Goal: Book appointment/travel/reservation

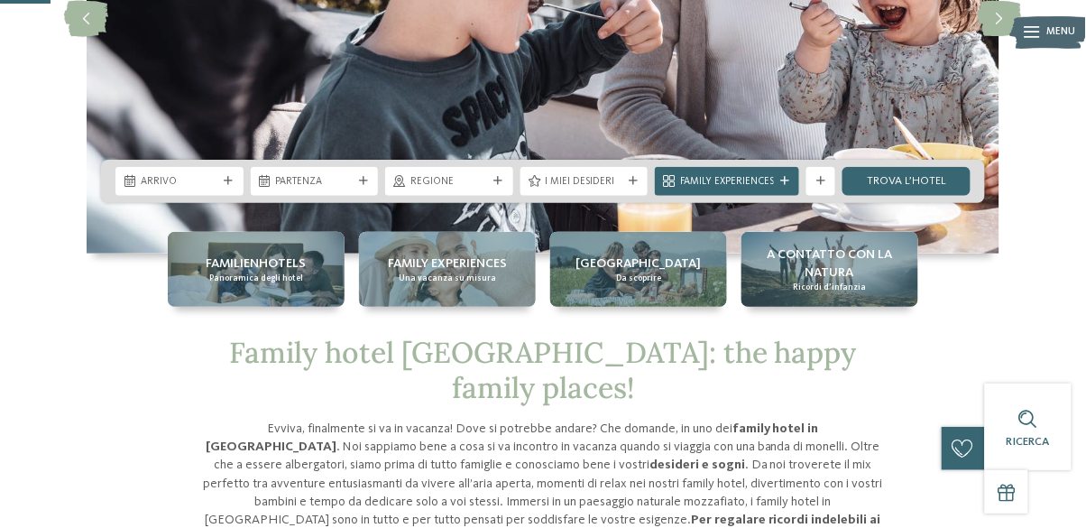
click at [176, 196] on div "Arrivo" at bounding box center [179, 181] width 128 height 29
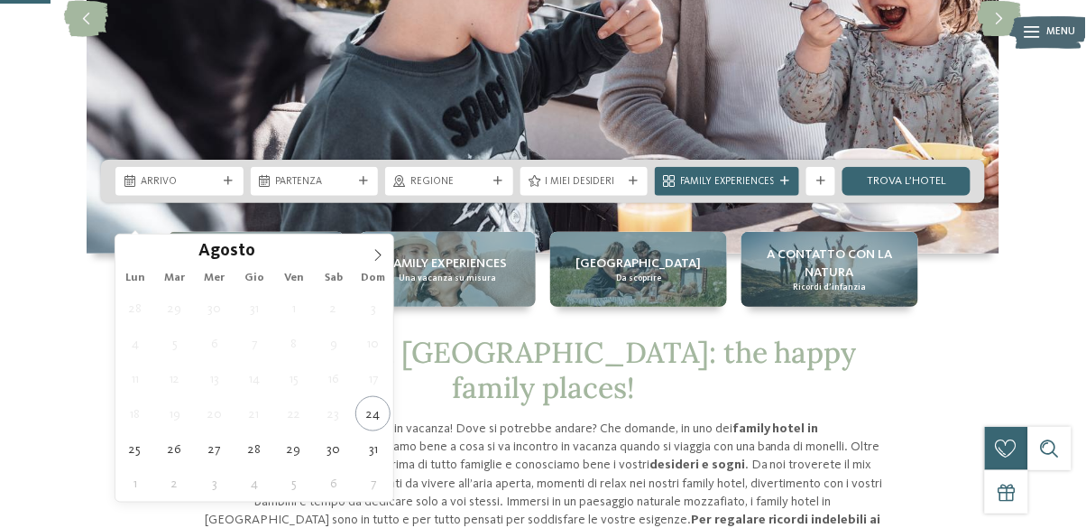
click at [380, 255] on icon at bounding box center [378, 255] width 13 height 13
click at [378, 254] on icon at bounding box center [378, 255] width 13 height 13
click at [379, 254] on icon at bounding box center [378, 255] width 13 height 13
click at [381, 251] on icon at bounding box center [378, 255] width 13 height 13
click at [377, 244] on span at bounding box center [378, 250] width 31 height 31
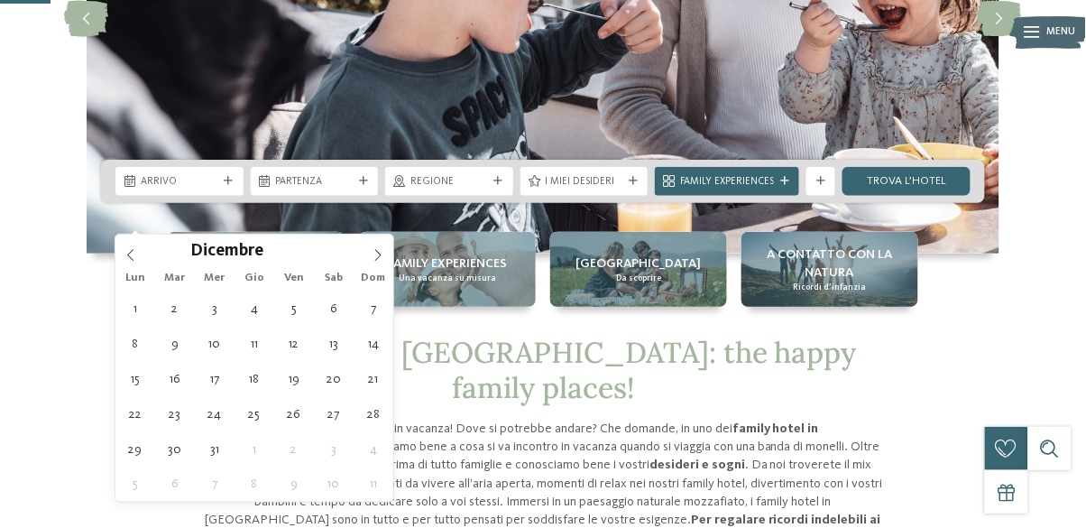
type input "****"
click at [375, 241] on span at bounding box center [378, 250] width 31 height 31
click at [374, 240] on span at bounding box center [378, 250] width 31 height 31
click at [375, 241] on span at bounding box center [378, 250] width 31 height 31
click at [376, 239] on span at bounding box center [378, 250] width 31 height 31
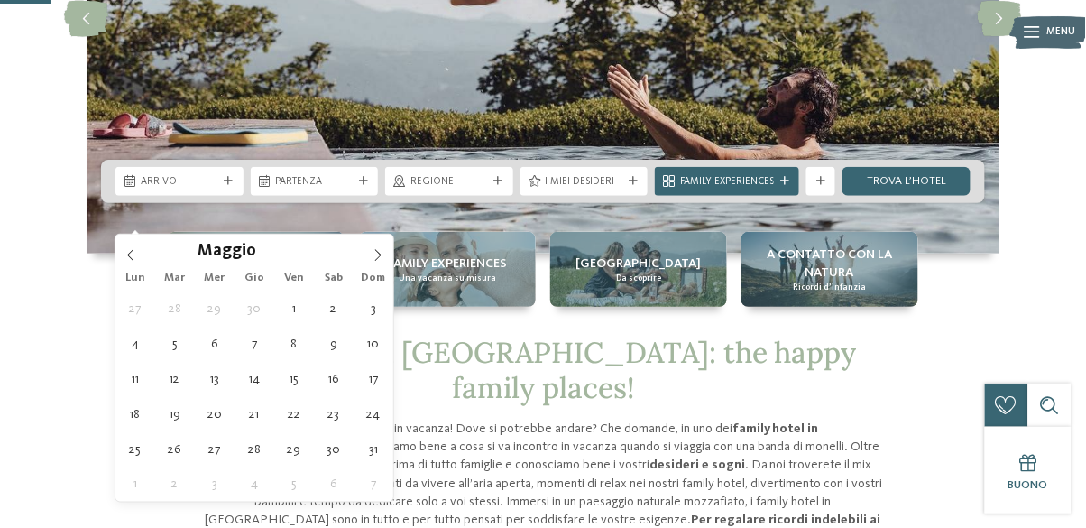
click at [375, 240] on span at bounding box center [378, 250] width 31 height 31
type div "21.06.2026"
type input "****"
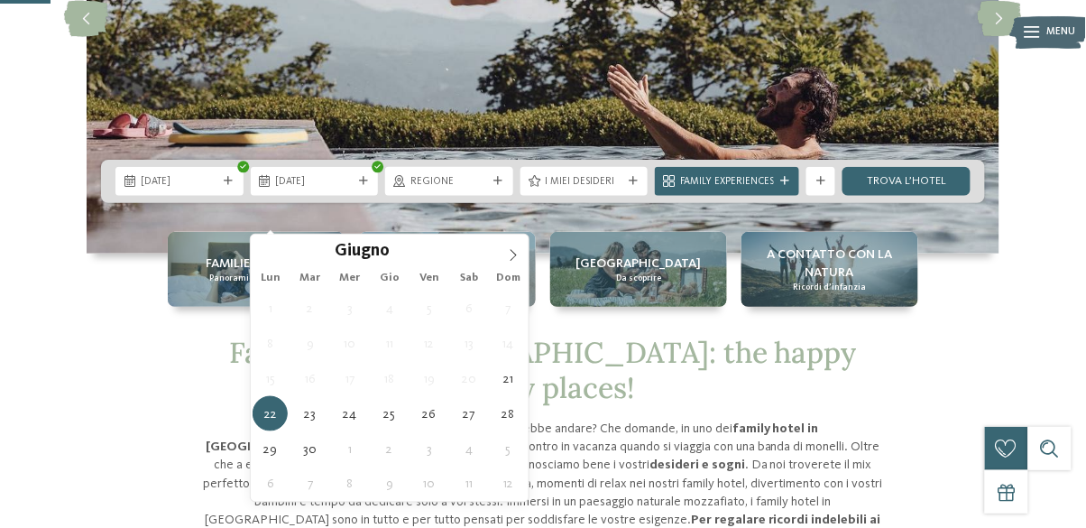
type div "26.06.2026"
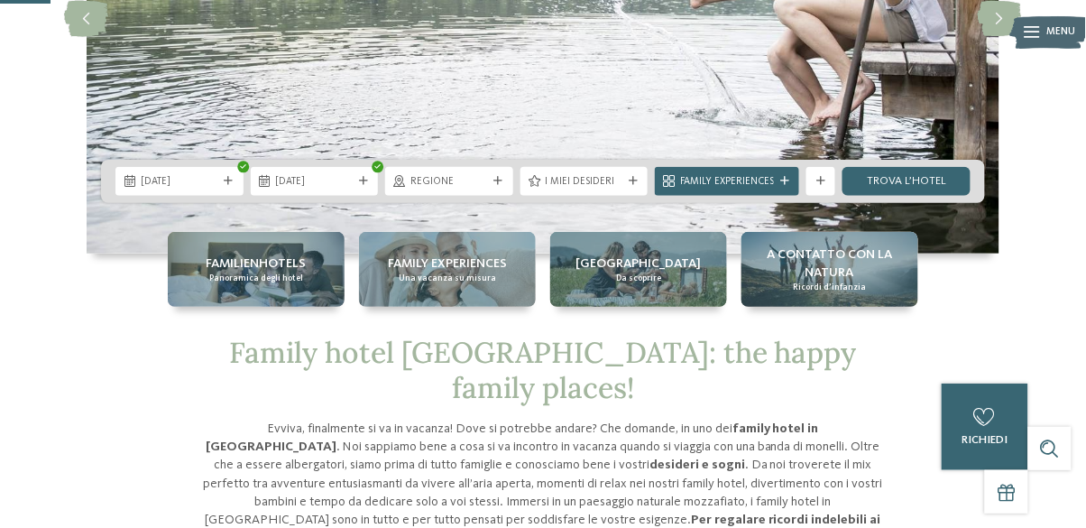
click at [474, 189] on span "Regione" at bounding box center [450, 182] width 78 height 14
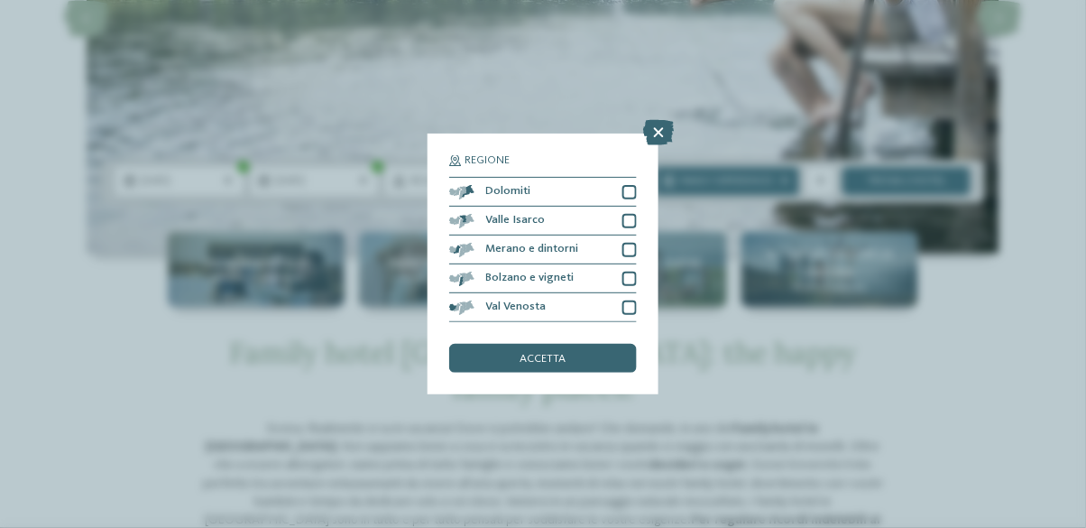
click at [629, 190] on div at bounding box center [630, 192] width 14 height 14
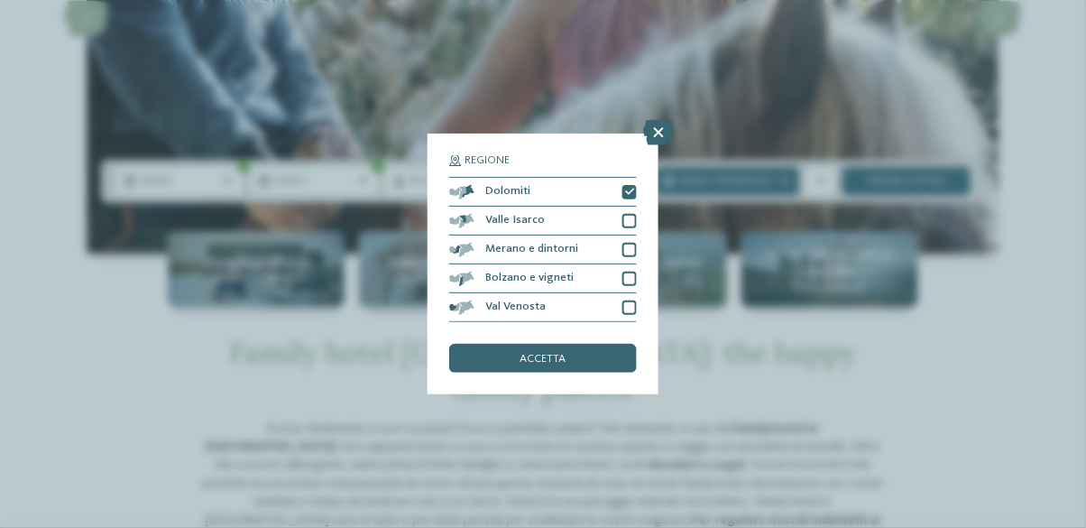
click at [528, 354] on span "accetta" at bounding box center [544, 360] width 46 height 12
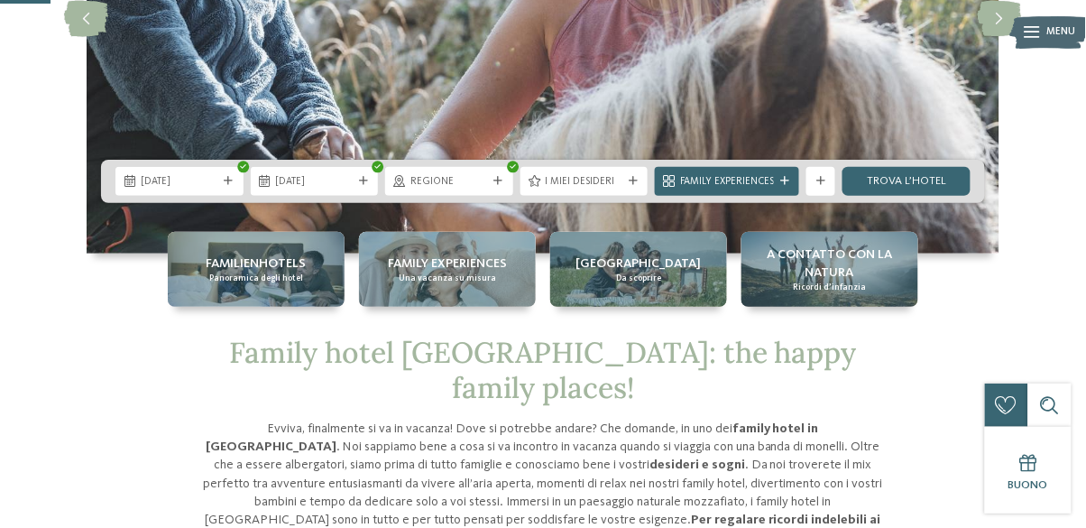
click at [904, 196] on link "trova l’hotel" at bounding box center [907, 181] width 128 height 29
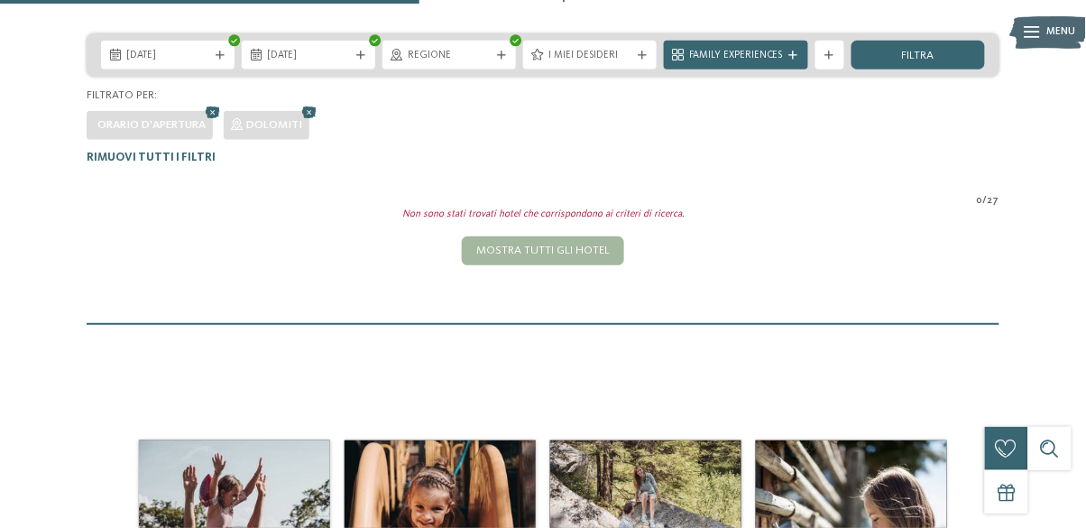
scroll to position [318, 0]
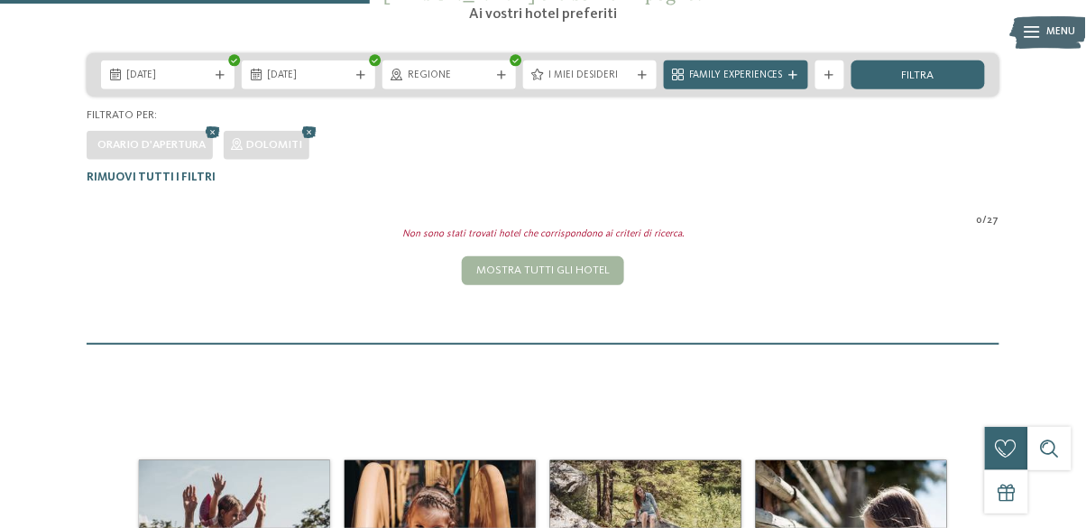
click at [787, 75] on div at bounding box center [794, 75] width 14 height 9
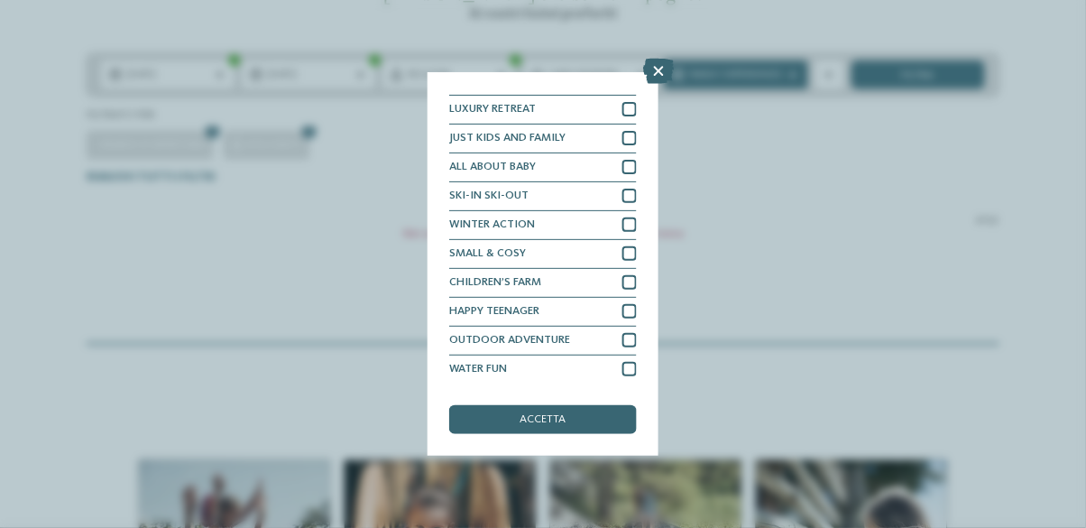
scroll to position [0, 0]
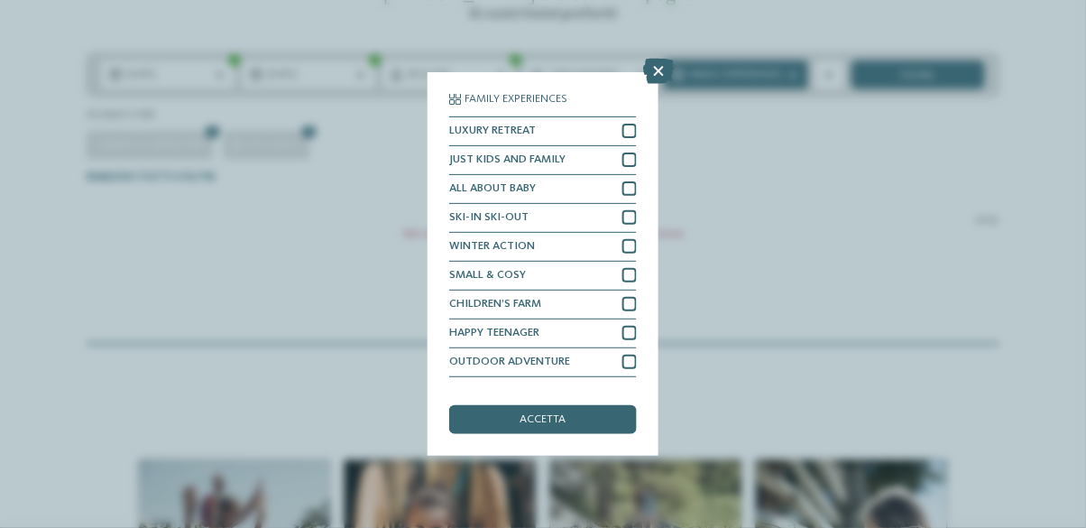
click at [661, 76] on icon at bounding box center [658, 71] width 31 height 25
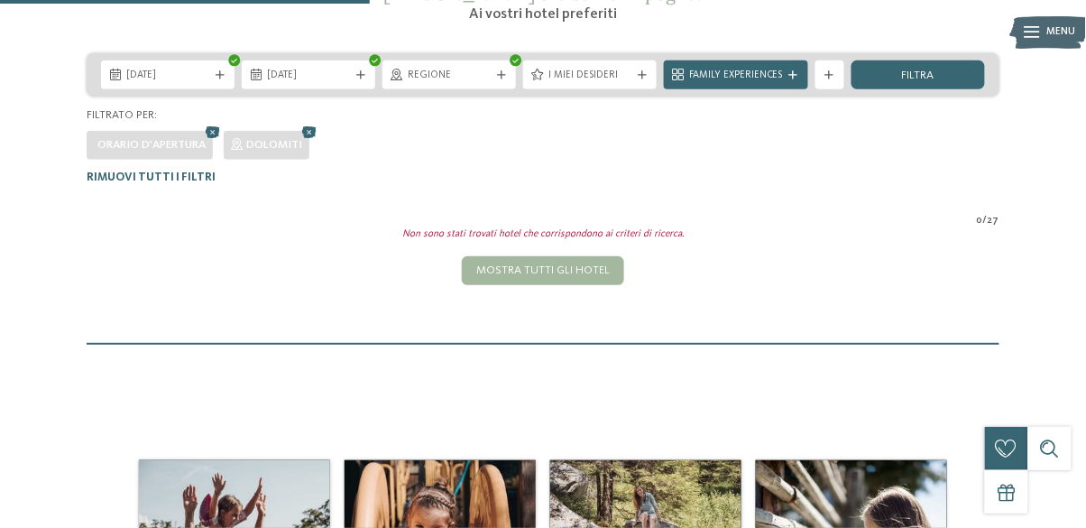
click at [551, 275] on div "Mostra tutti gli hotel" at bounding box center [543, 270] width 162 height 29
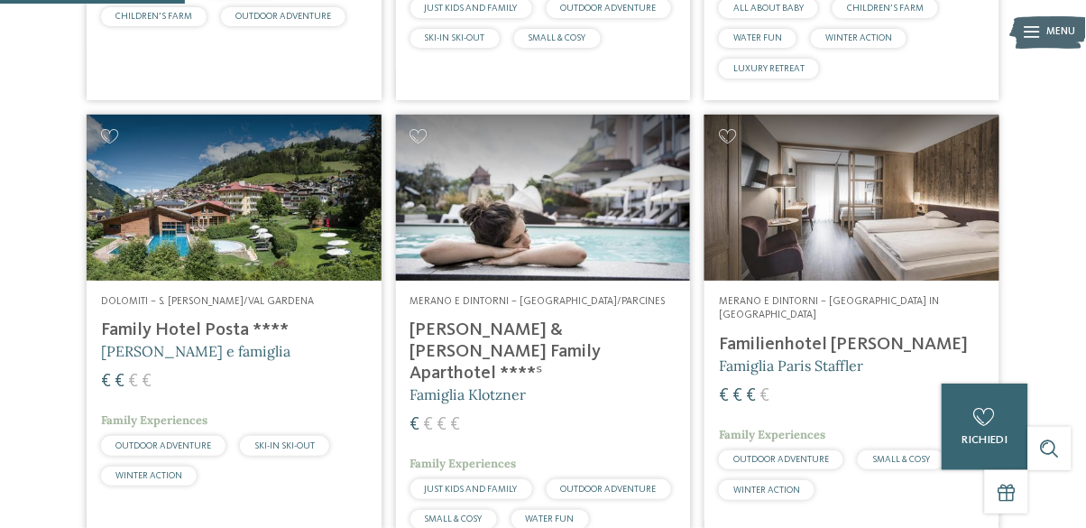
scroll to position [812, 0]
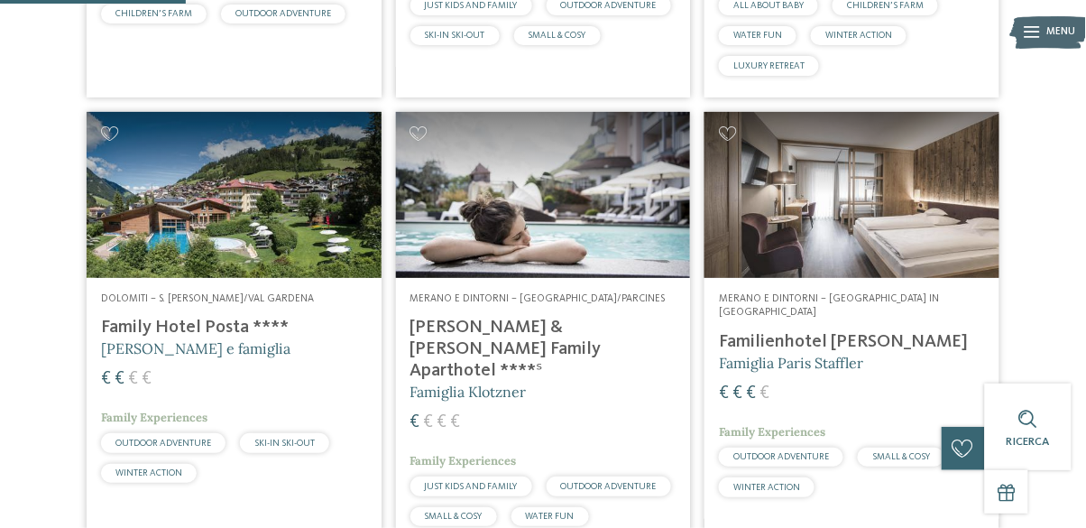
click at [521, 182] on img at bounding box center [543, 195] width 295 height 166
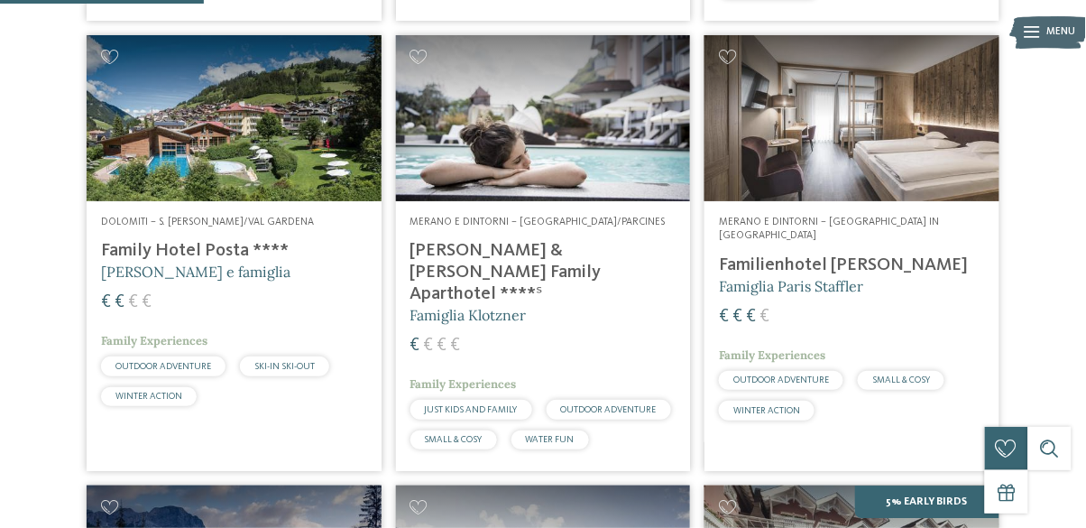
scroll to position [899, 0]
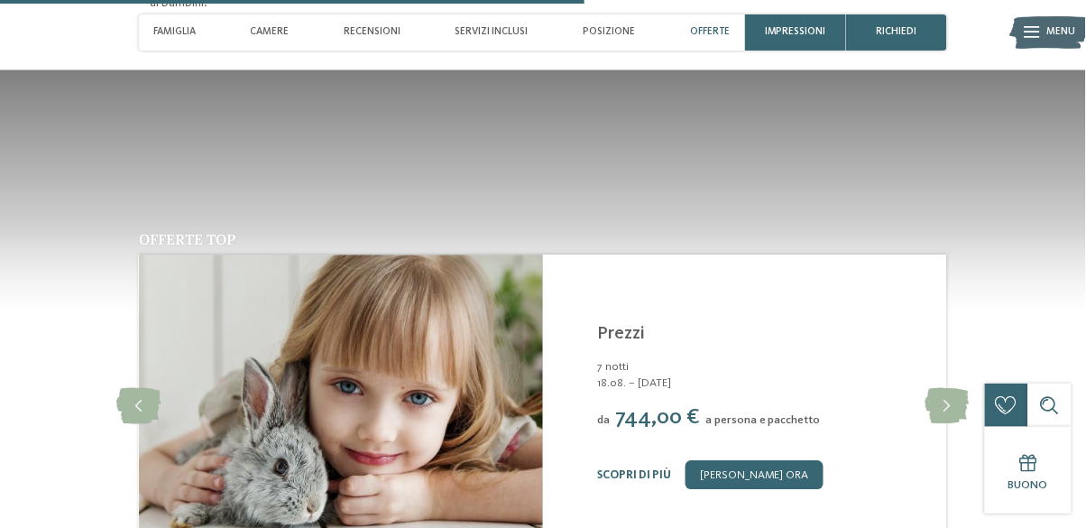
scroll to position [2499, 0]
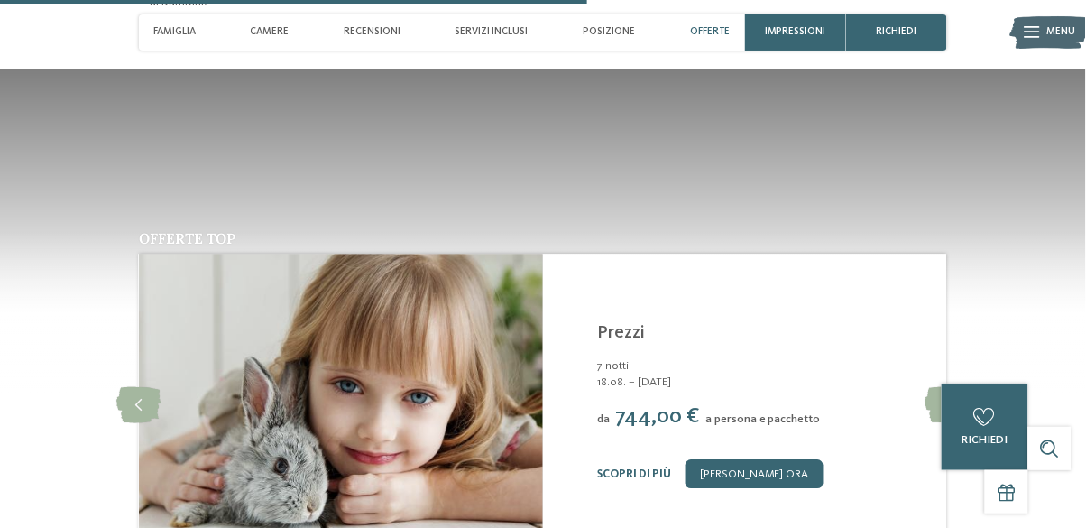
click at [143, 387] on icon at bounding box center [139, 405] width 44 height 36
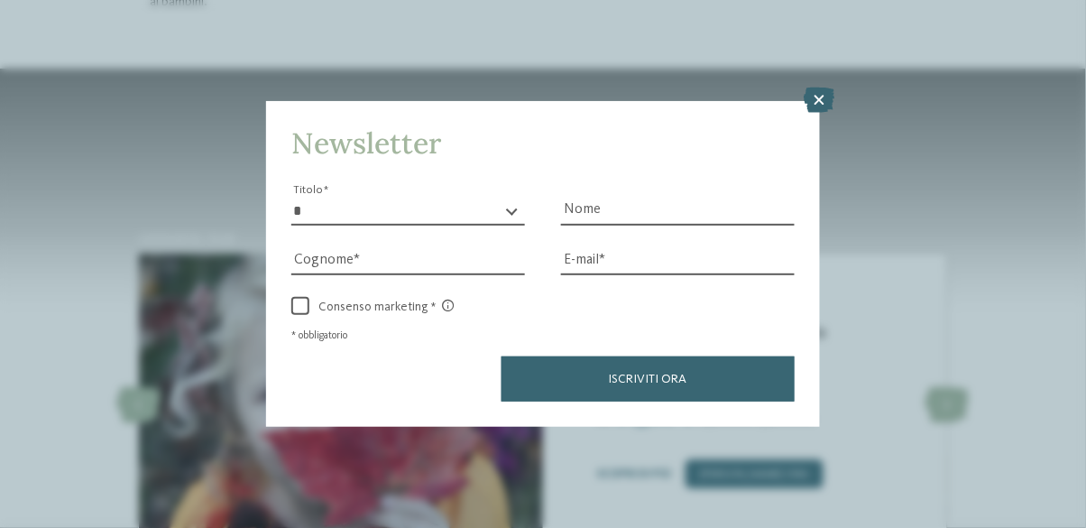
click at [816, 113] on icon at bounding box center [820, 100] width 31 height 25
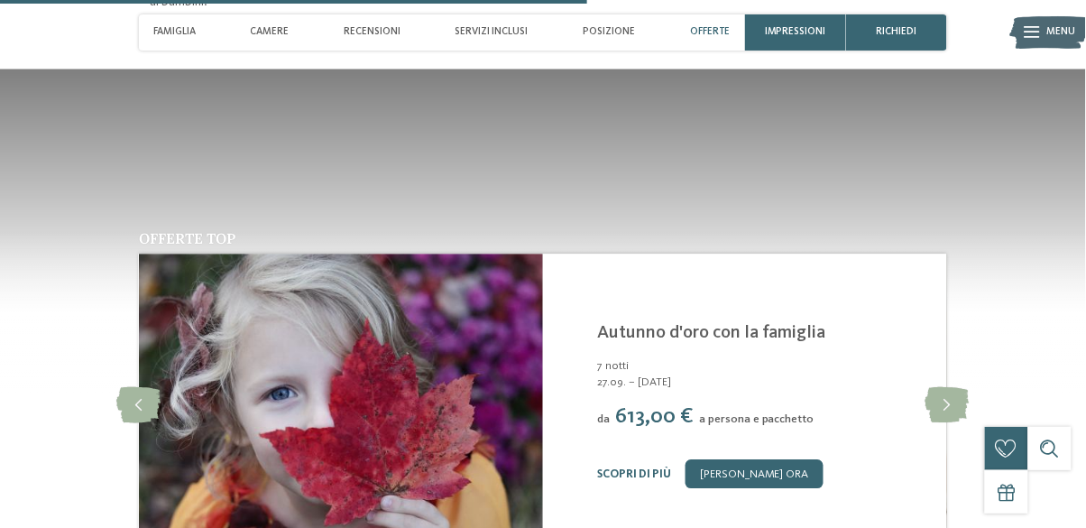
click at [622, 468] on link "Scopri di più" at bounding box center [634, 474] width 74 height 12
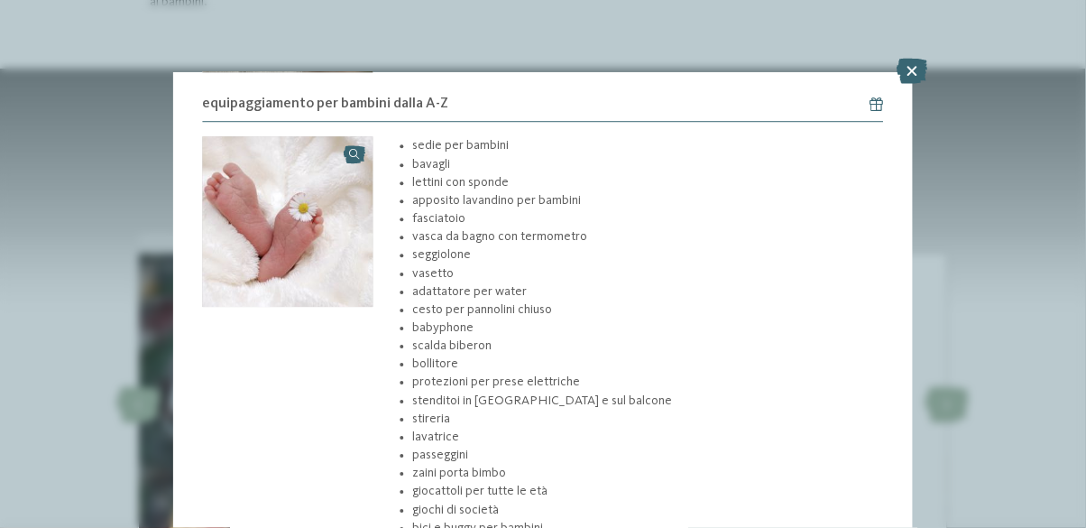
scroll to position [1162, 0]
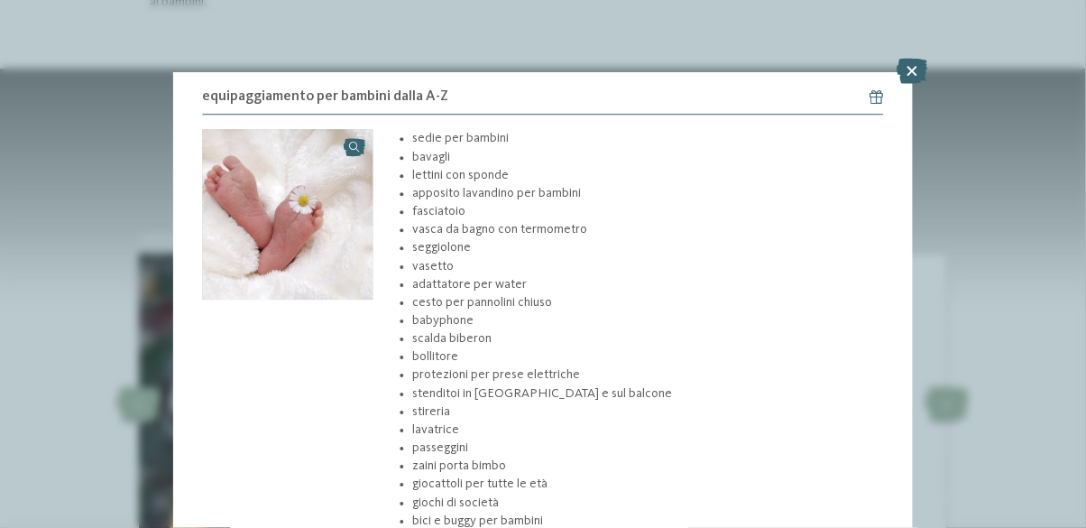
click at [904, 79] on icon at bounding box center [913, 71] width 31 height 25
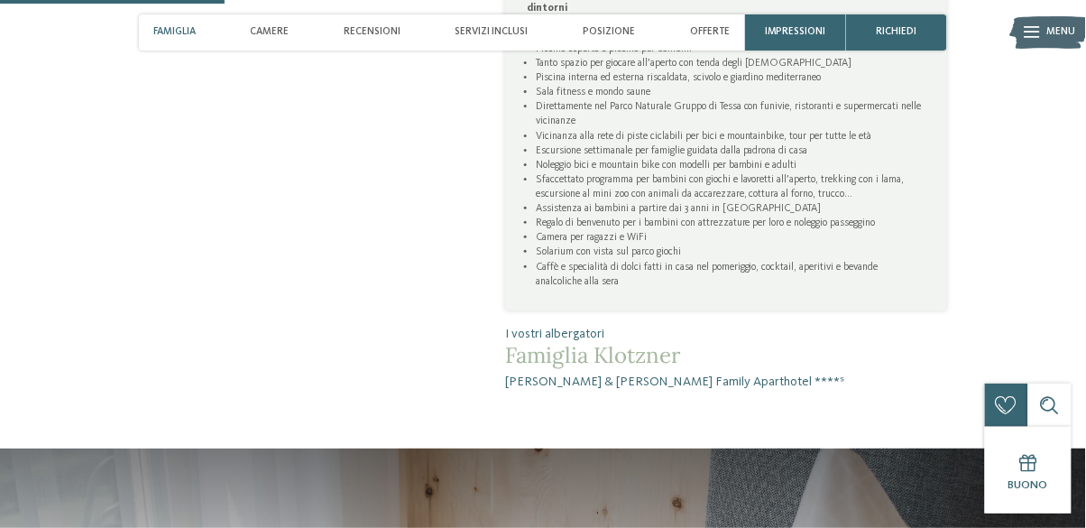
scroll to position [953, 0]
